Goal: Transaction & Acquisition: Purchase product/service

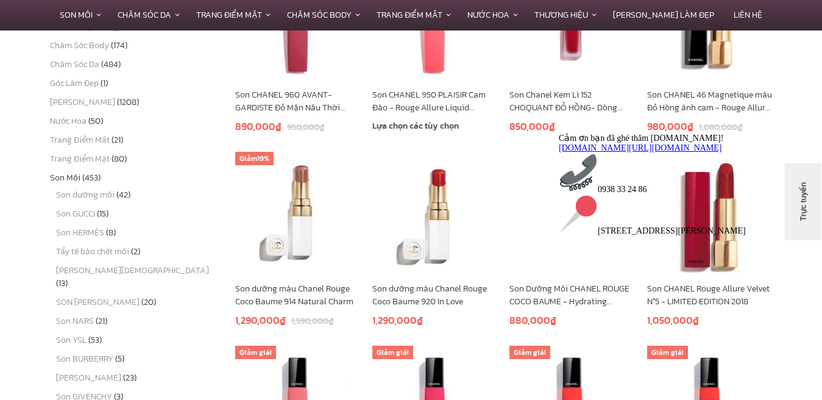
scroll to position [268, 0]
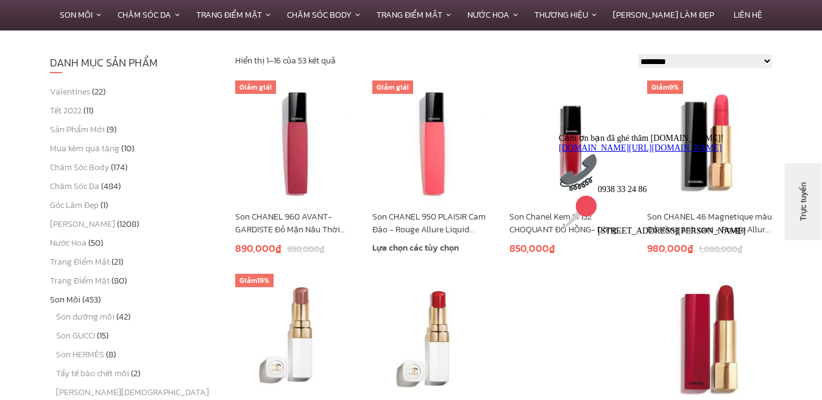
click at [420, 217] on link "Son CHANEL 950 PLAISIR Cam Đào - Rouge Allure Liquid Powder" at bounding box center [434, 223] width 125 height 26
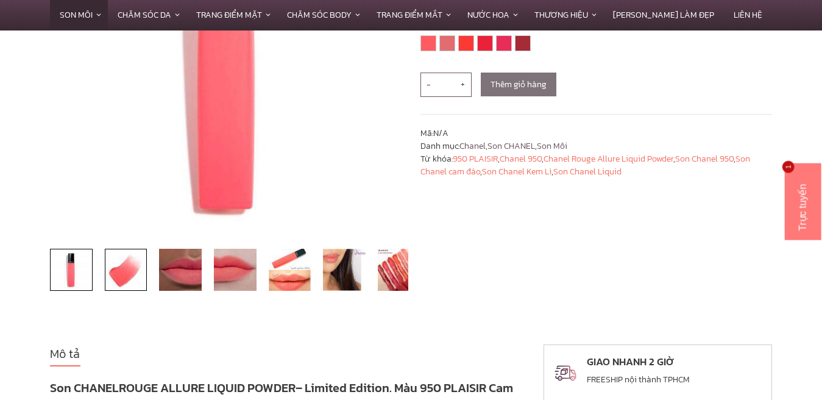
click at [126, 277] on img at bounding box center [126, 270] width 43 height 43
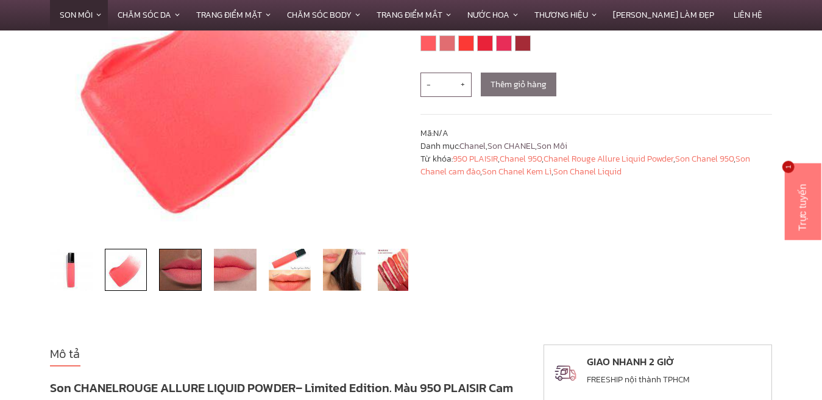
click at [188, 270] on img at bounding box center [180, 270] width 43 height 43
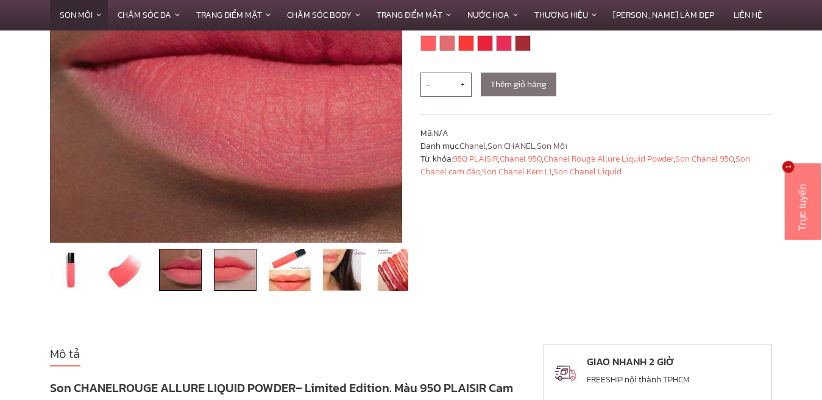
click at [228, 269] on img at bounding box center [235, 270] width 43 height 43
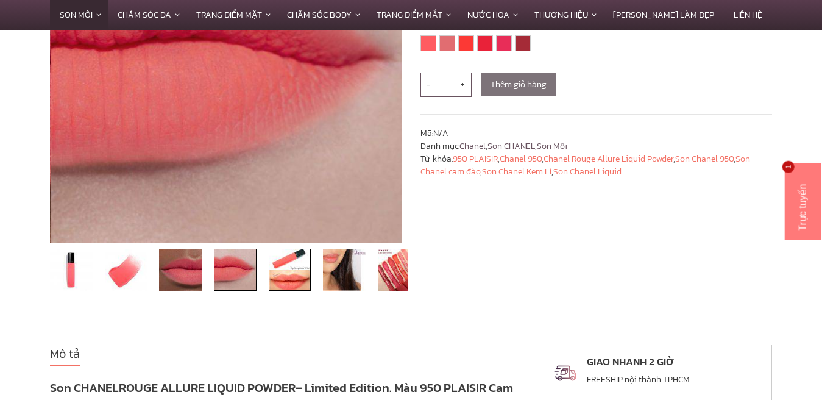
click at [300, 276] on img at bounding box center [290, 270] width 43 height 43
